Goal: Communication & Community: Connect with others

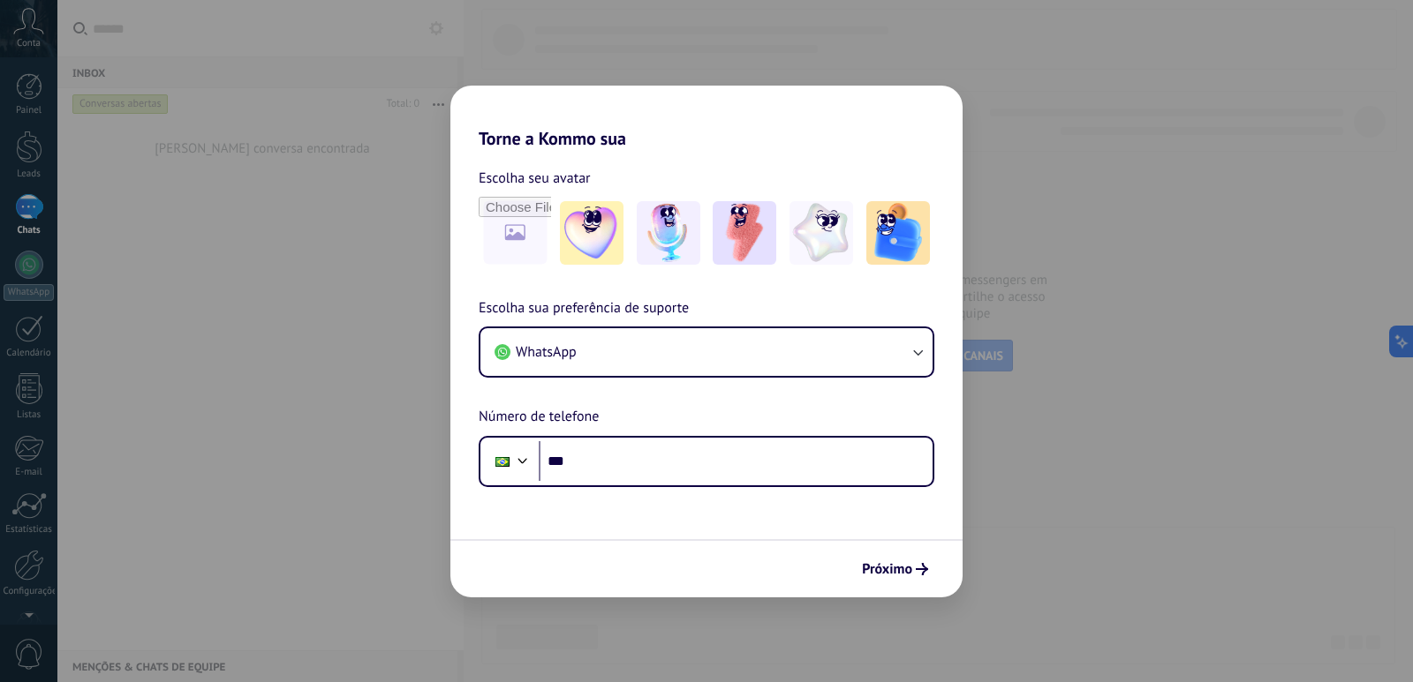
click at [943, 56] on div "Torne a Kommo sua Escolha seu avatar Escolha sua preferência de suporte WhatsAp…" at bounding box center [706, 341] width 1413 height 682
